Goal: Navigation & Orientation: Find specific page/section

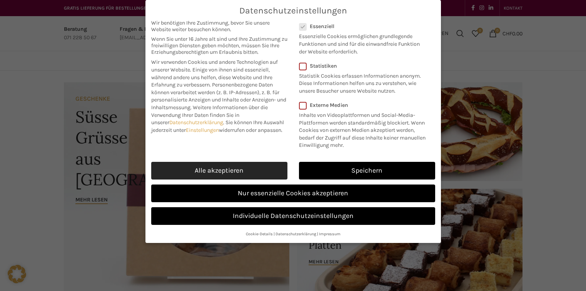
click at [229, 170] on link "Alle akzeptieren" at bounding box center [219, 171] width 136 height 18
checkbox input "true"
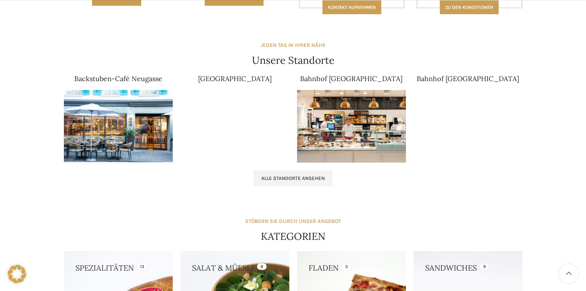
scroll to position [464, 0]
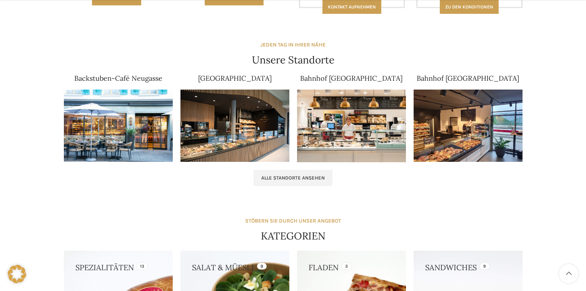
click at [350, 127] on img at bounding box center [351, 126] width 109 height 73
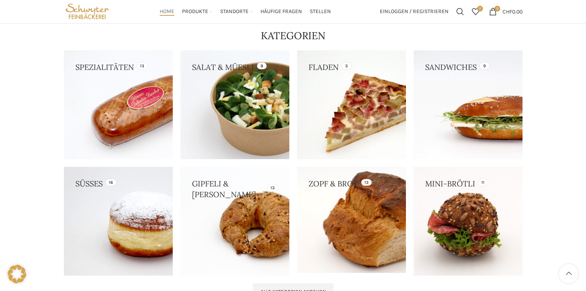
scroll to position [654, 0]
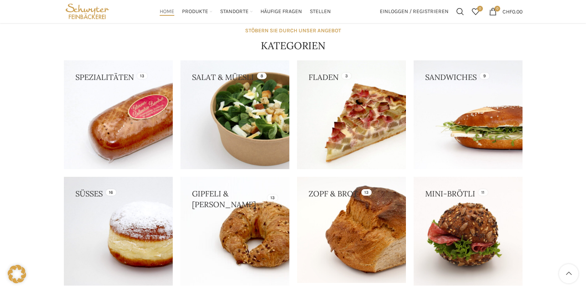
click at [139, 128] on link at bounding box center [118, 114] width 109 height 109
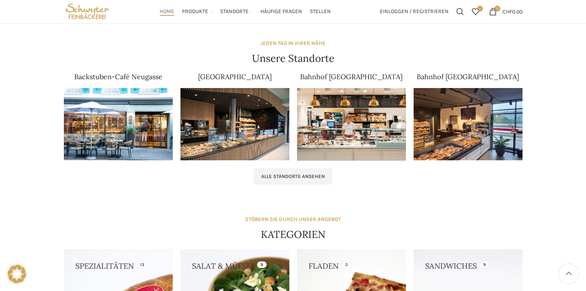
scroll to position [465, 0]
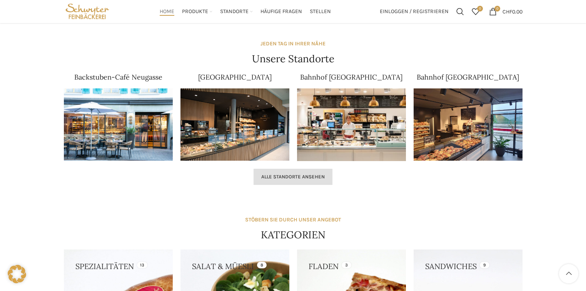
click at [284, 176] on span "Alle Standorte ansehen" at bounding box center [293, 177] width 64 height 6
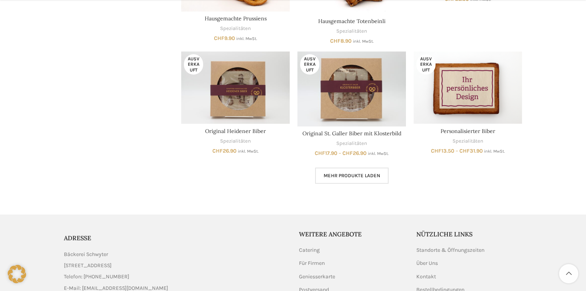
scroll to position [517, 0]
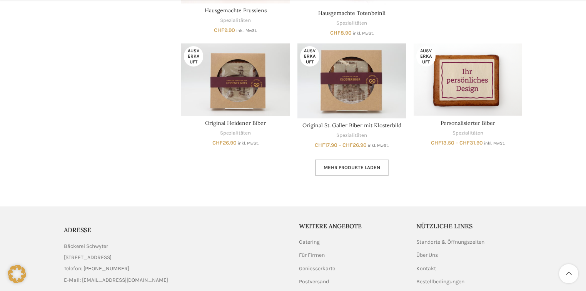
click at [348, 165] on span "Mehr Produkte laden" at bounding box center [352, 168] width 57 height 6
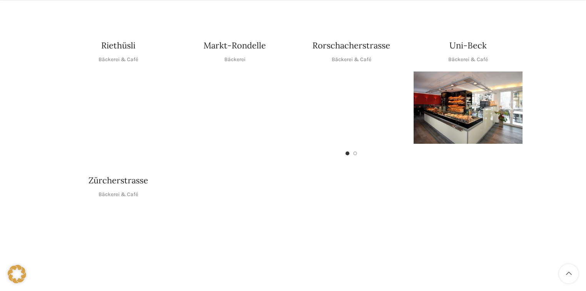
scroll to position [410, 0]
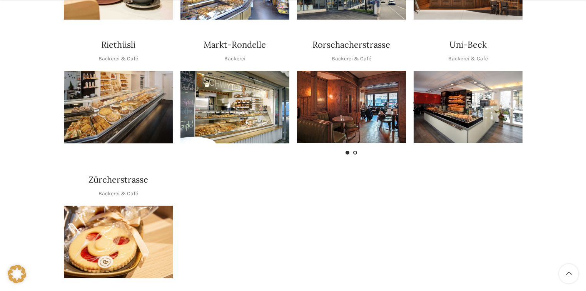
click at [355, 151] on span "Go to slide 2" at bounding box center [355, 153] width 4 height 4
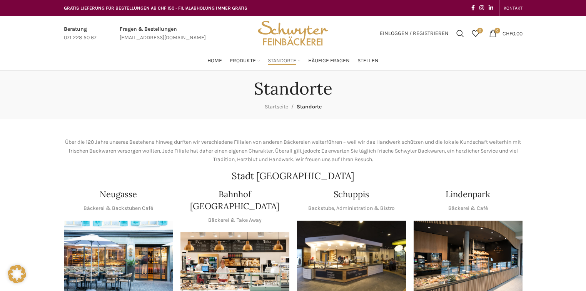
scroll to position [0, 0]
click at [214, 63] on span "Home" at bounding box center [214, 60] width 15 height 7
